Goal: Navigation & Orientation: Find specific page/section

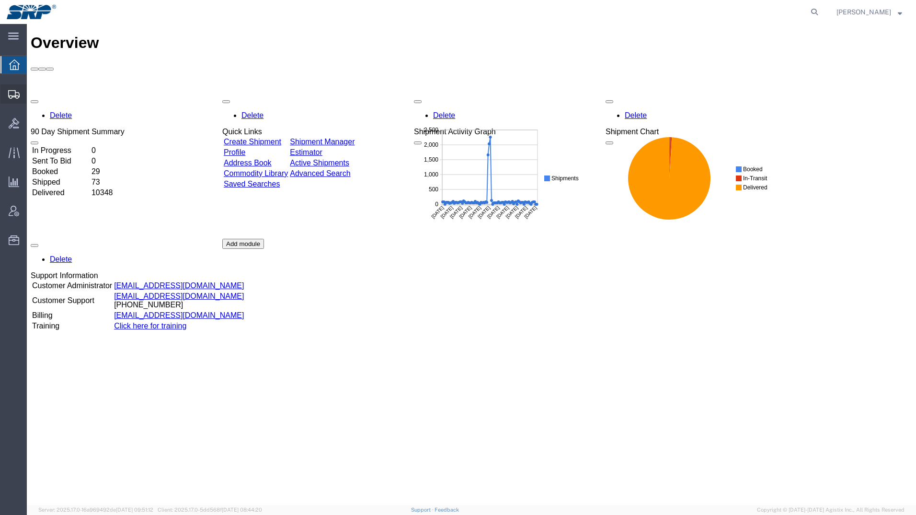
click at [11, 94] on icon at bounding box center [14, 94] width 12 height 9
